Goal: Information Seeking & Learning: Learn about a topic

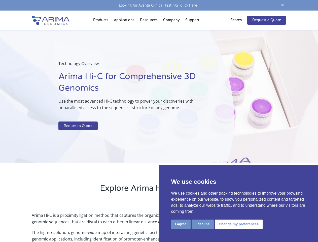
click at [159, 121] on p at bounding box center [133, 118] width 150 height 7
click at [181, 224] on button "I agree" at bounding box center [180, 224] width 19 height 9
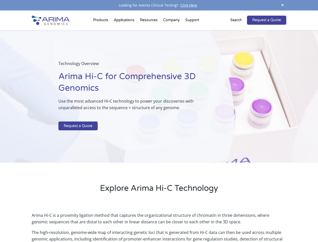
click at [203, 224] on p "Arima Hi-C is a proximity ligation method that captures the organizational stru…" at bounding box center [159, 220] width 255 height 17
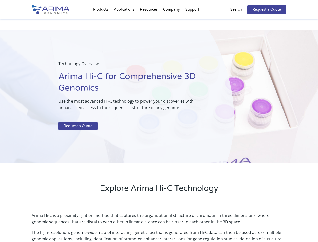
click at [283, 5] on link "Request a Quote" at bounding box center [266, 9] width 39 height 9
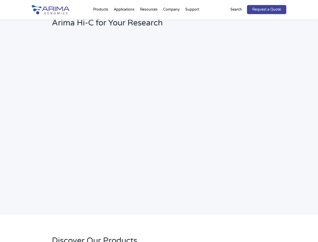
click at [102, 21] on h2 "Webinar: Hear More About the Benefits of Arima Hi-C for Your Research" at bounding box center [135, 19] width 167 height 26
click at [149, 21] on h2 "Webinar: Hear More About the Benefits of Arima Hi-C for Your Research" at bounding box center [135, 19] width 167 height 26
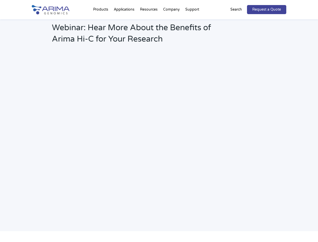
click at [172, 22] on h2 "Webinar: Hear More About the Benefits of Arima Hi-C for Your Research" at bounding box center [135, 35] width 167 height 26
click at [192, 22] on h2 "Webinar: Hear More About the Benefits of Arima Hi-C for Your Research" at bounding box center [135, 35] width 167 height 26
